Goal: Feedback & Contribution: Submit feedback/report problem

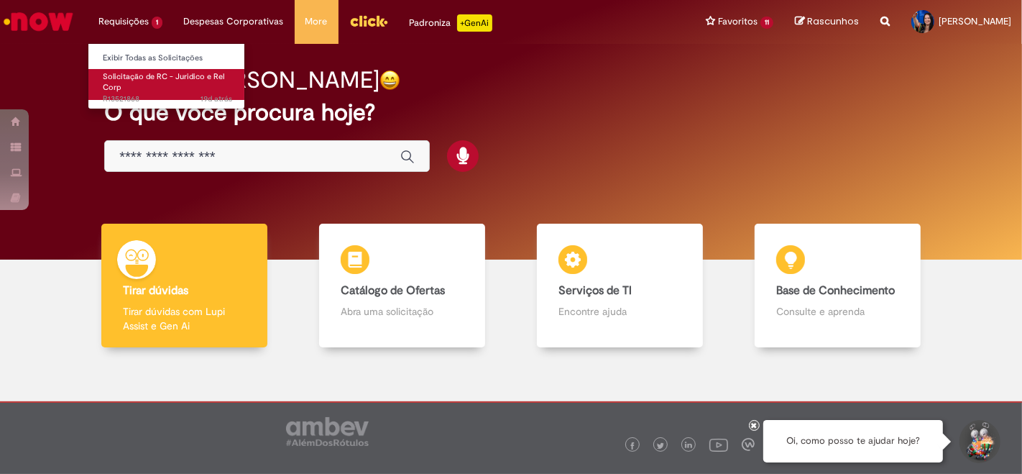
click at [152, 86] on link "Solicitação de RC - Juridico e Rel Corp 19d atrás 19 dias atrás R13521868" at bounding box center [167, 84] width 158 height 31
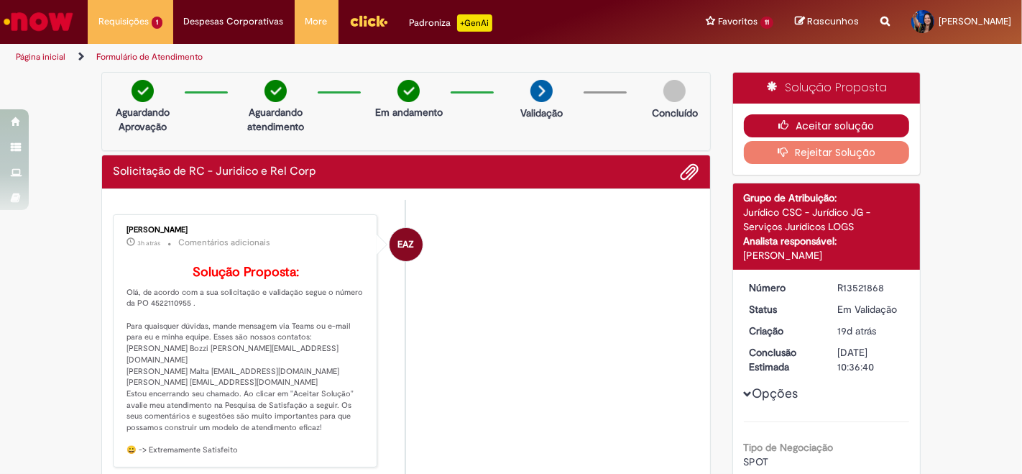
click at [778, 120] on icon "button" at bounding box center [786, 125] width 17 height 10
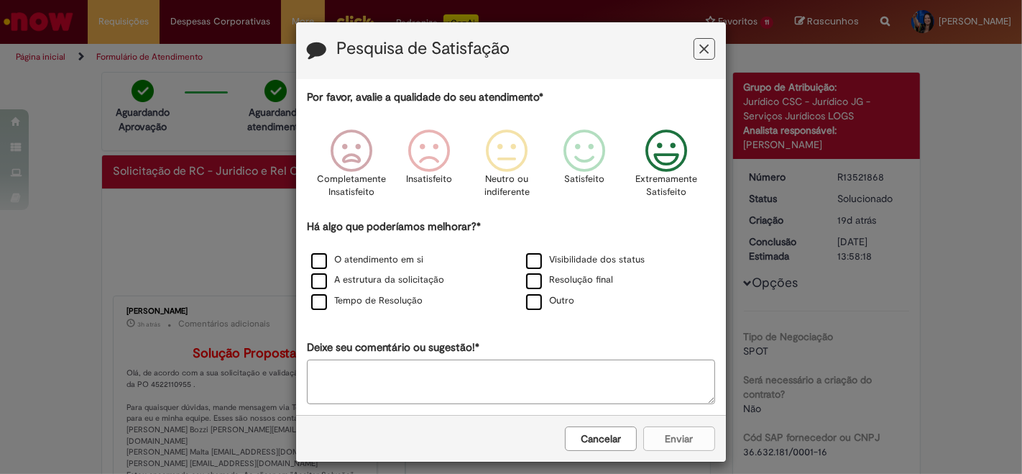
click at [662, 153] on icon "Feedback" at bounding box center [667, 150] width 54 height 43
click at [665, 438] on div "Cancelar Enviar" at bounding box center [511, 438] width 430 height 47
click at [596, 370] on textarea "Deixe seu comentário ou sugestão!*" at bounding box center [511, 381] width 408 height 45
click at [382, 252] on div "O atendimento em si" at bounding box center [404, 261] width 212 height 18
click at [390, 257] on label "O atendimento em si" at bounding box center [367, 260] width 112 height 14
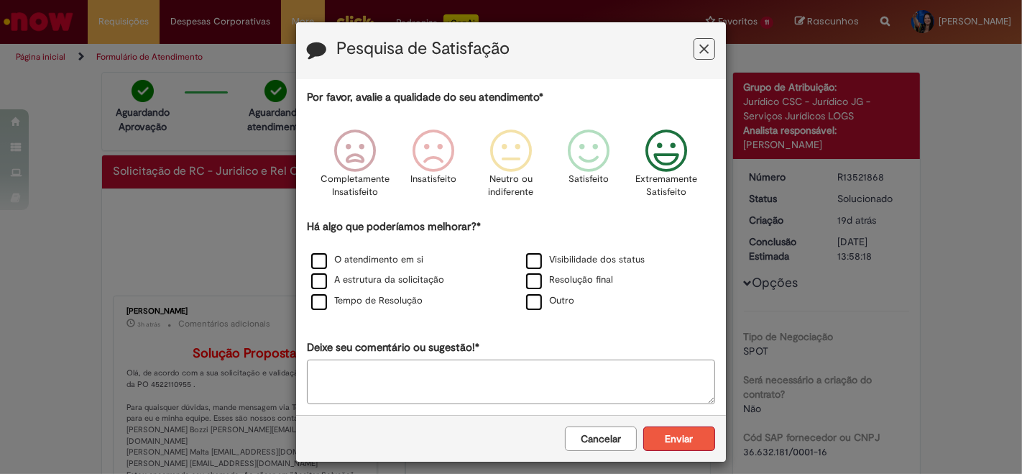
click at [691, 441] on button "Enviar" at bounding box center [679, 438] width 72 height 24
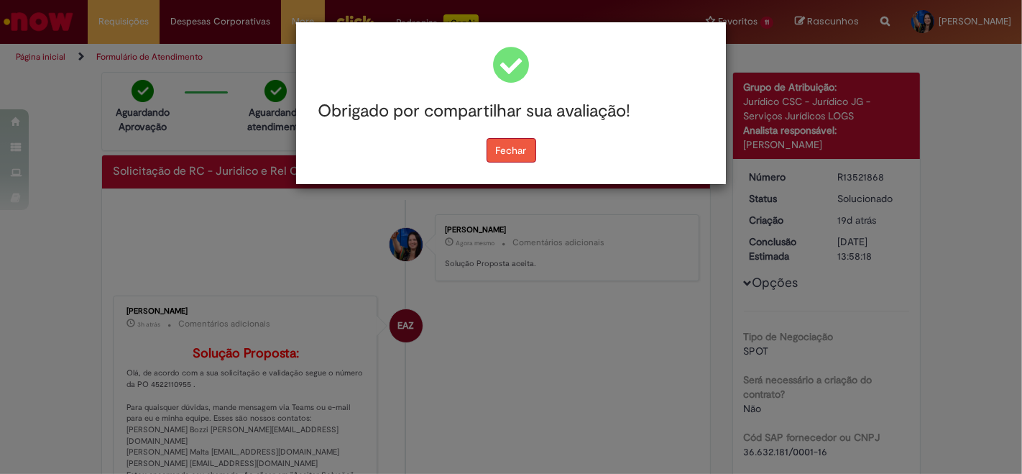
click at [522, 157] on button "Fechar" at bounding box center [512, 150] width 50 height 24
